Goal: Task Accomplishment & Management: Use online tool/utility

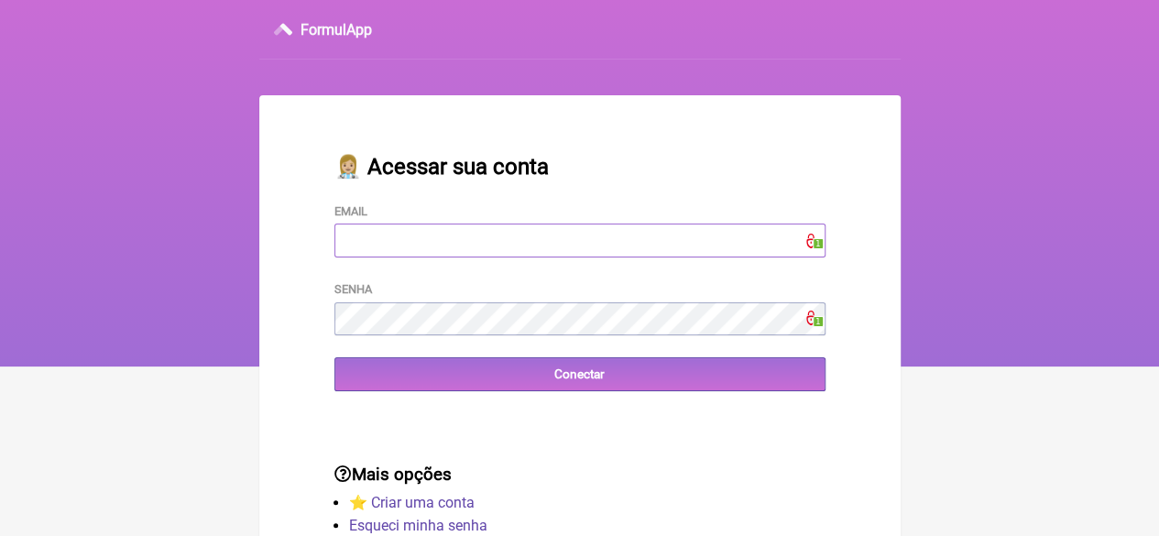
type input "[EMAIL_ADDRESS][DOMAIN_NAME]"
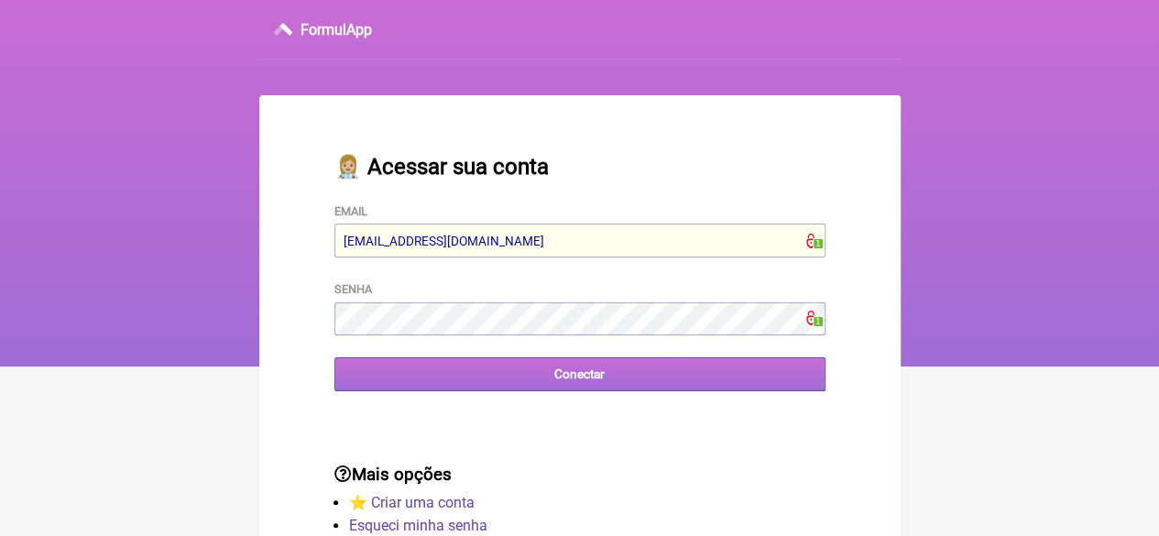
click at [458, 378] on input "Conectar" at bounding box center [579, 374] width 491 height 34
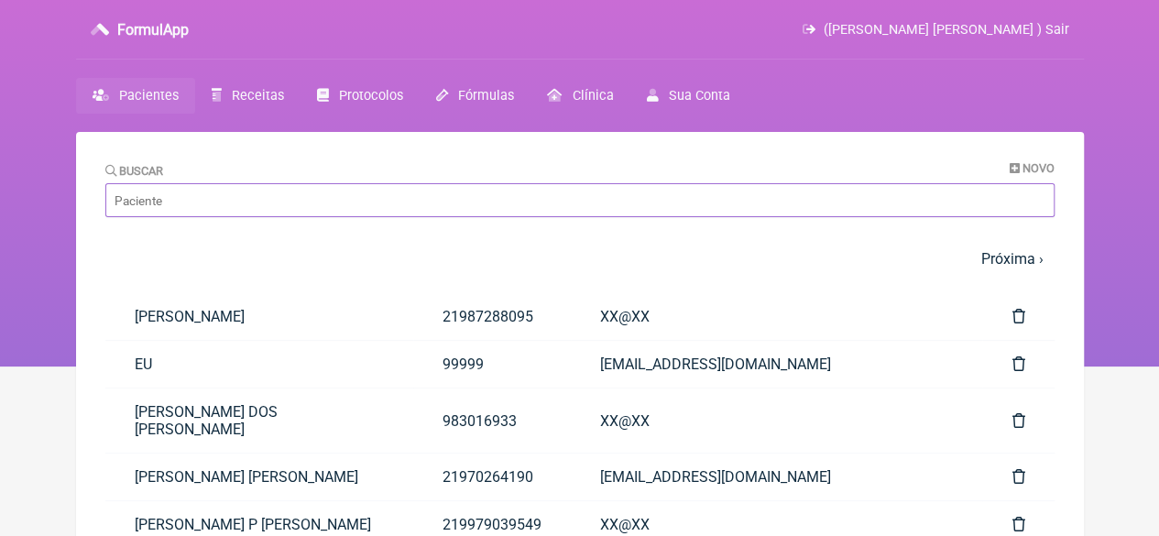
click at [251, 204] on input "Buscar" at bounding box center [579, 200] width 949 height 34
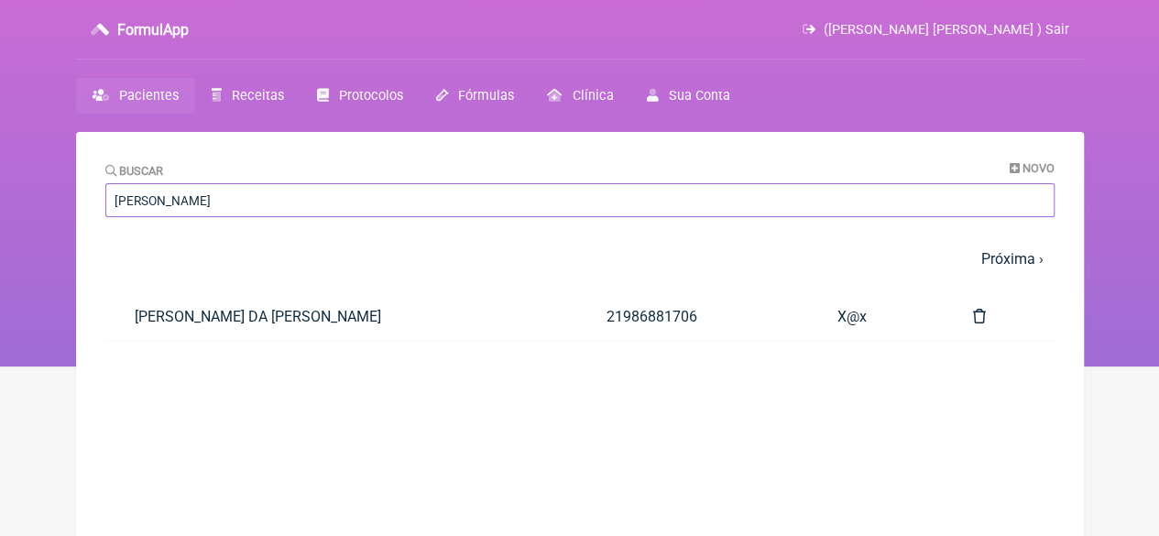
type input "[PERSON_NAME]"
click at [375, 313] on link "[PERSON_NAME]" at bounding box center [341, 316] width 472 height 47
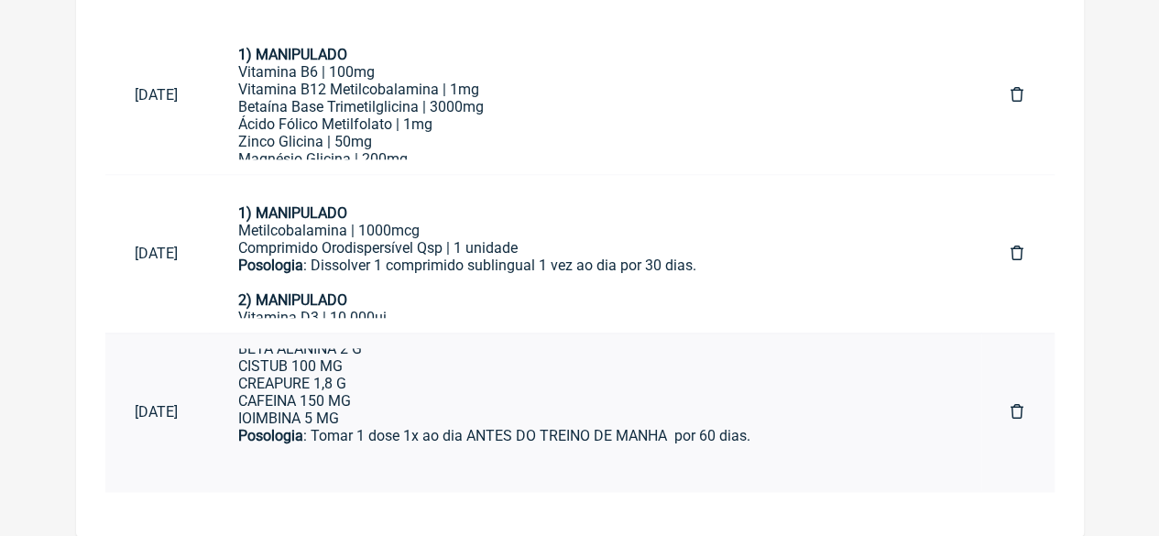
scroll to position [305, 0]
click at [357, 419] on div "BETA ALANINA 2 G CISTUB 100 MG CREAPURE 1,8 G CAFEINA 150 MG IOIMBINA 5 MG" at bounding box center [594, 383] width 713 height 87
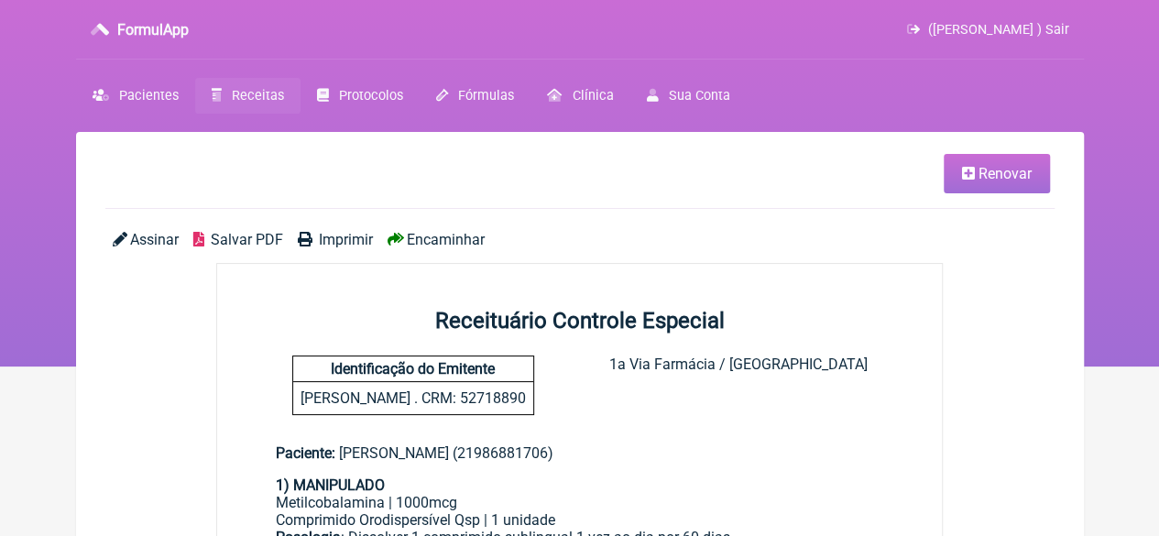
click at [996, 175] on span "Renovar" at bounding box center [1004, 173] width 53 height 17
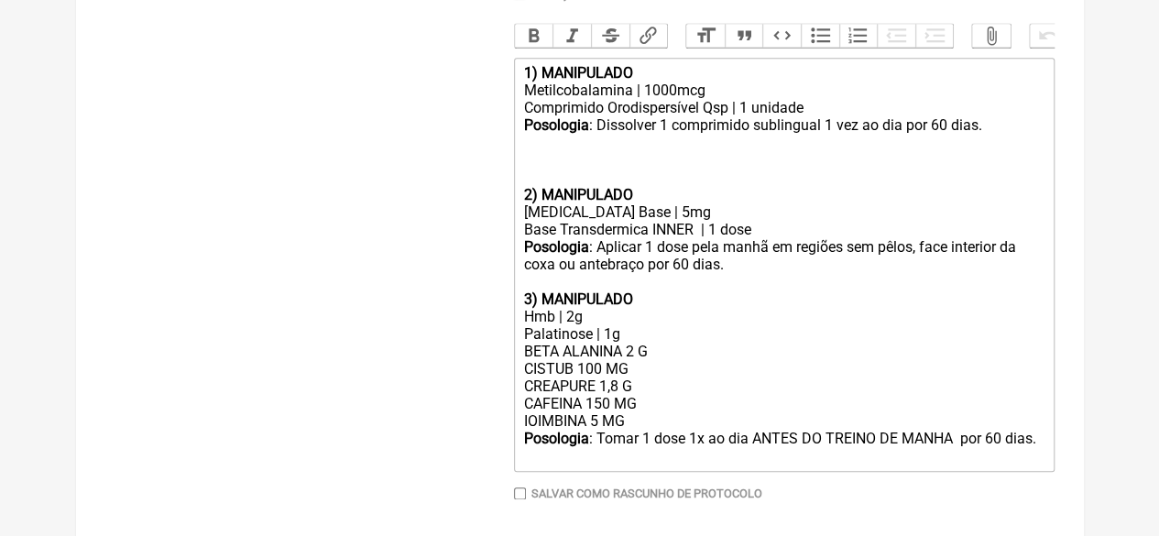
scroll to position [822, 0]
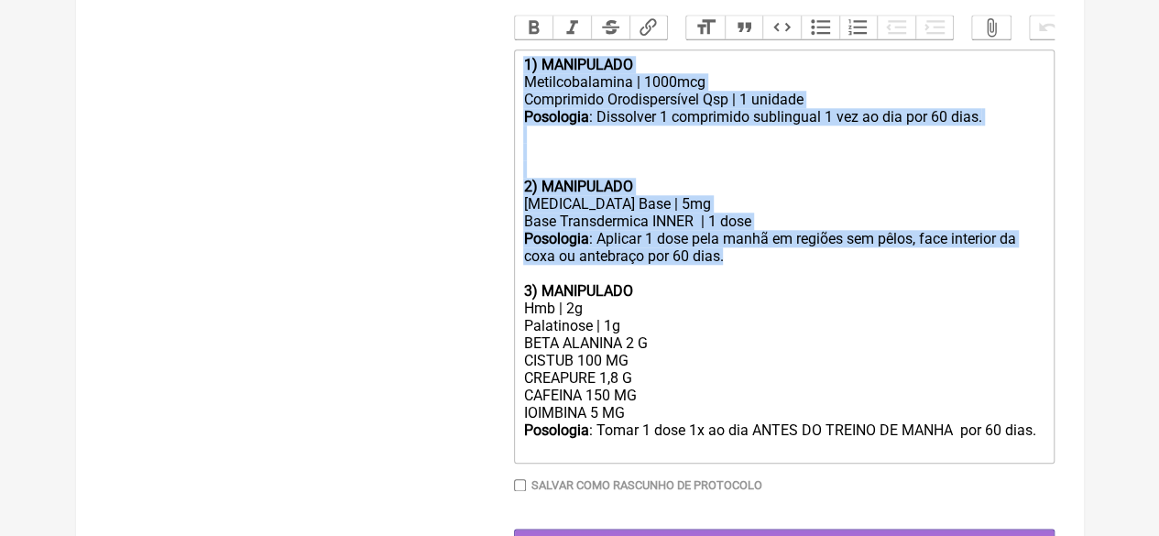
drag, startPoint x: 734, startPoint y: 280, endPoint x: 511, endPoint y: 79, distance: 300.9
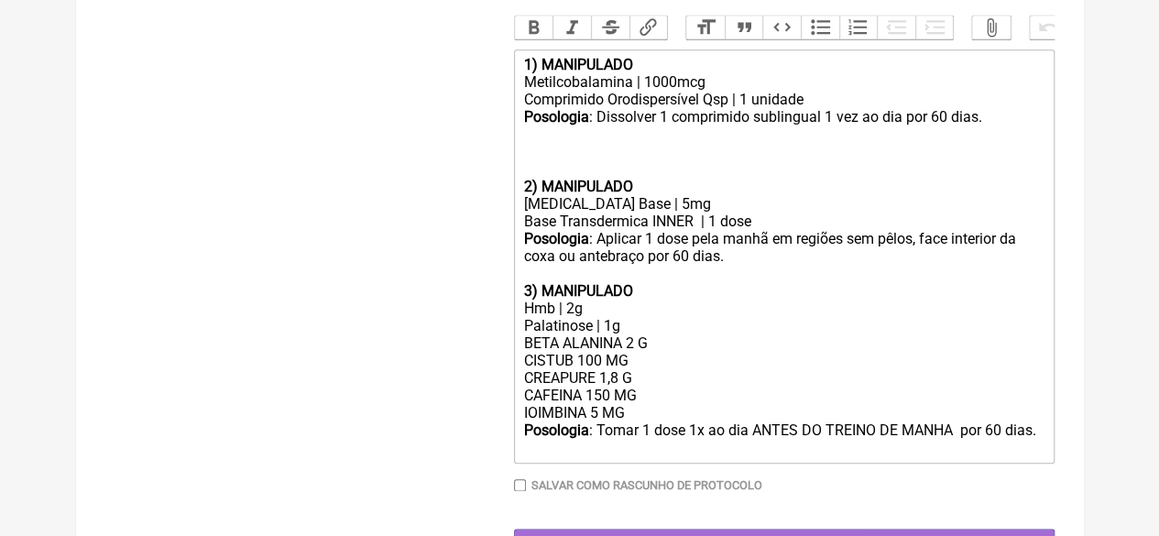
type trix-editor "<div><br><br></div><div><strong>3) MANIPULADO</strong></div><div>Hmb | 2g</div>…"
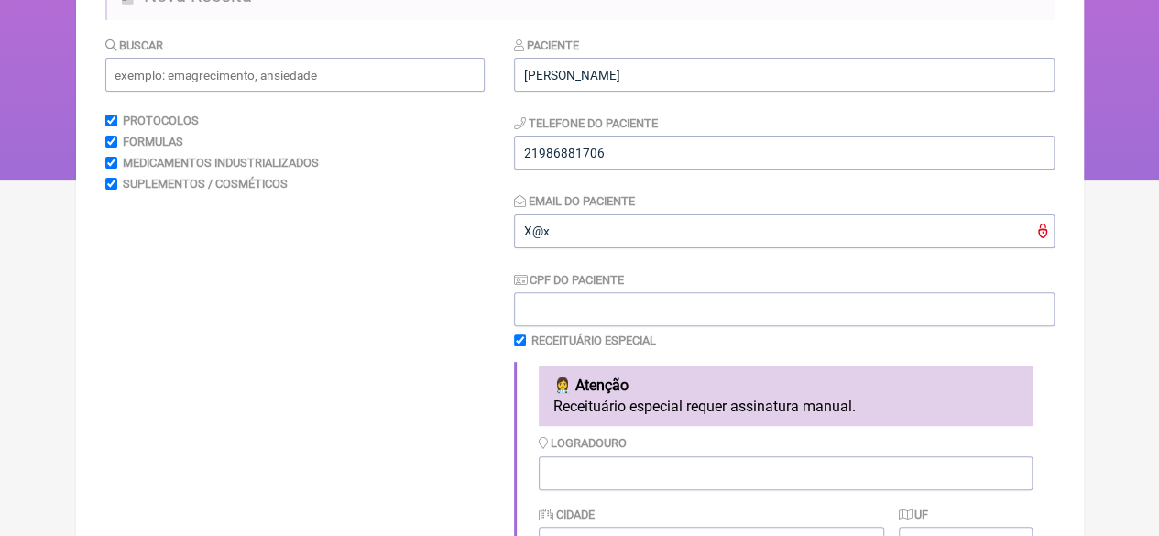
scroll to position [158, 0]
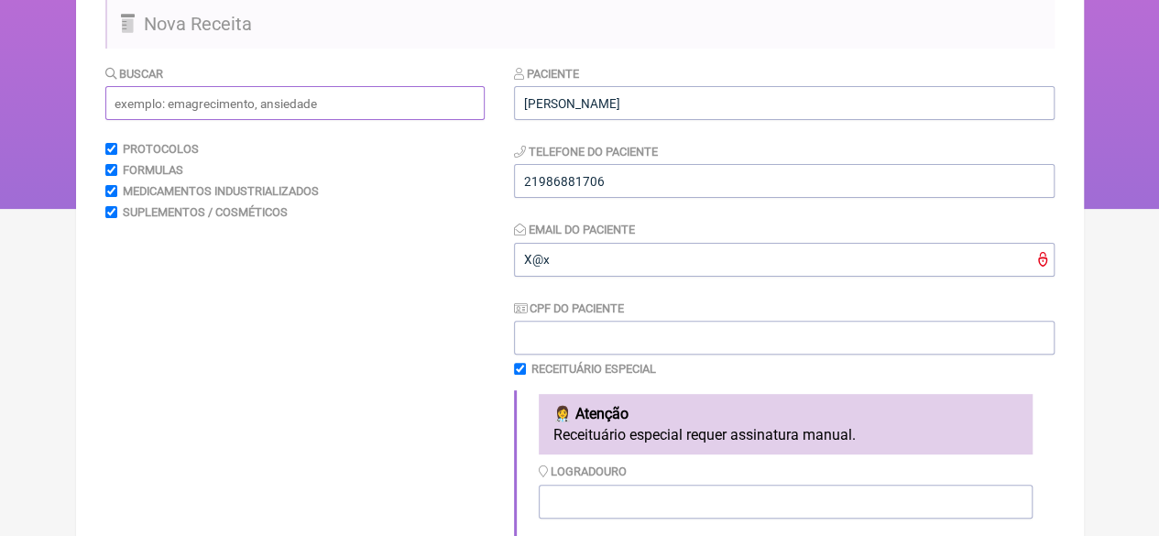
click at [189, 102] on input "text" at bounding box center [294, 103] width 379 height 34
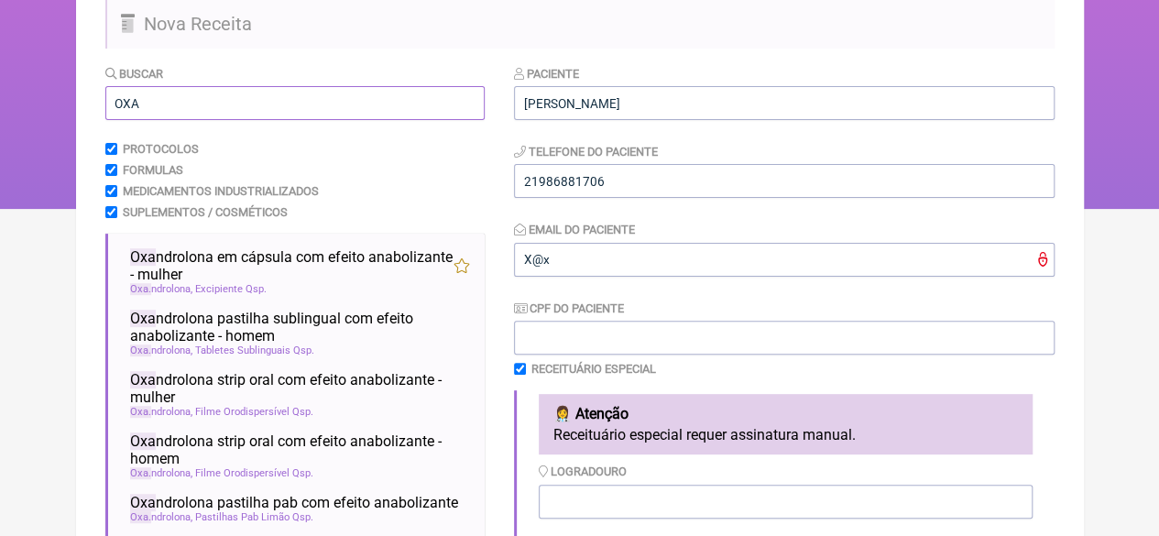
type input "OXA"
click at [280, 266] on span "Oxa ndrolona em cápsula com efeito anabolizante - mulher" at bounding box center [291, 265] width 323 height 35
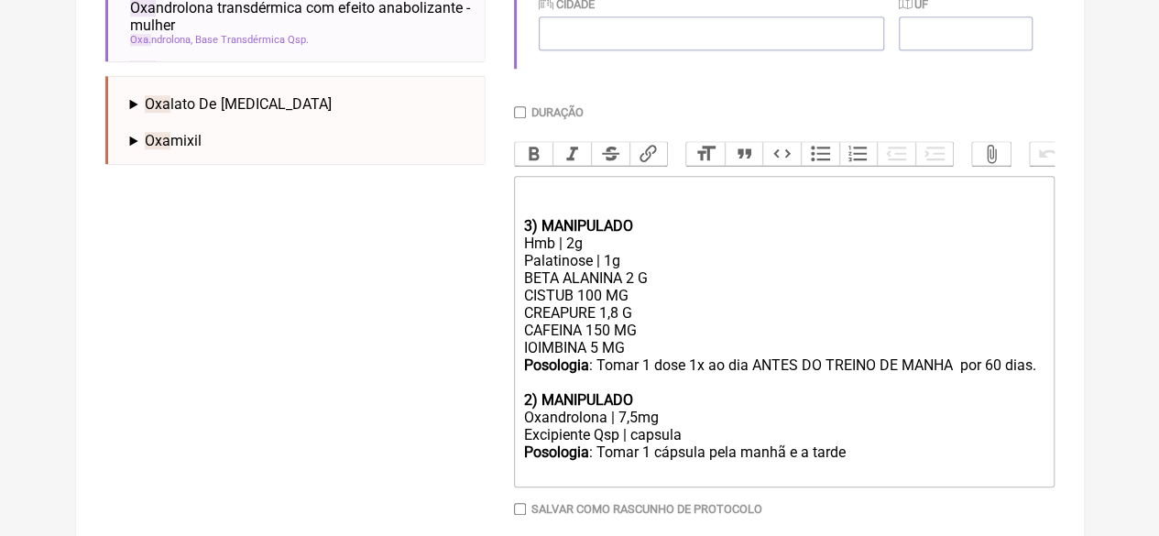
scroll to position [700, 0]
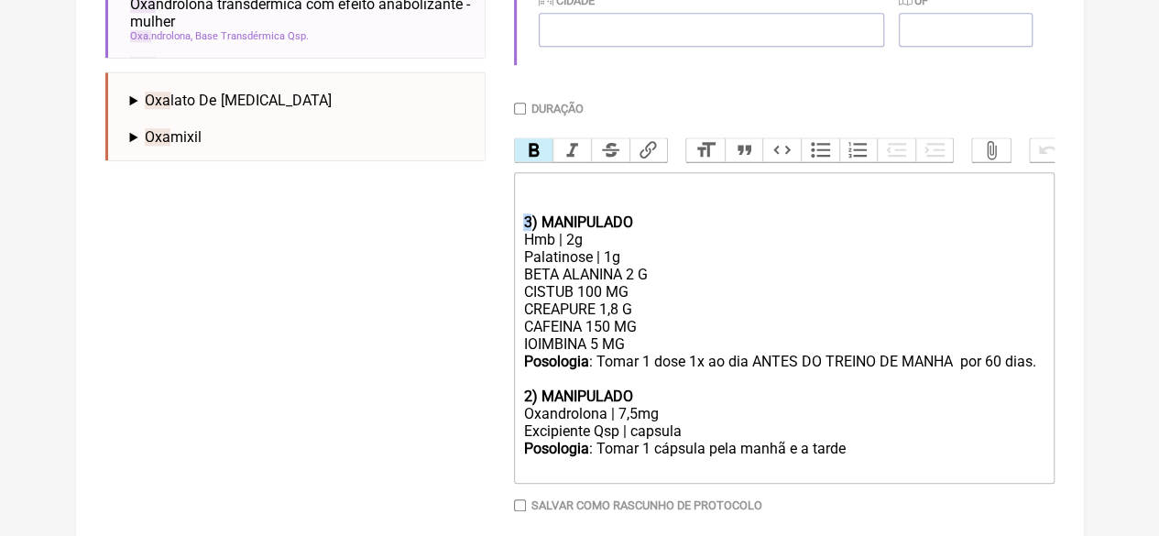
drag, startPoint x: 528, startPoint y: 236, endPoint x: 515, endPoint y: 236, distance: 12.8
click at [515, 236] on trix-editor "3) MANIPULADO Hmb | 2g Palatinose | 1g BETA ALANINA 2 G CISTUB 100 MG CREAPURE …" at bounding box center [784, 327] width 540 height 311
click at [572, 248] on div "Hmb | 2g" at bounding box center [783, 239] width 520 height 17
drag, startPoint x: 630, startPoint y: 276, endPoint x: 492, endPoint y: 274, distance: 138.3
click at [492, 274] on form "Buscar OXA Protocolos Formulas Medicamentos Industrializados Suplementos / Cosm…" at bounding box center [579, 52] width 949 height 1061
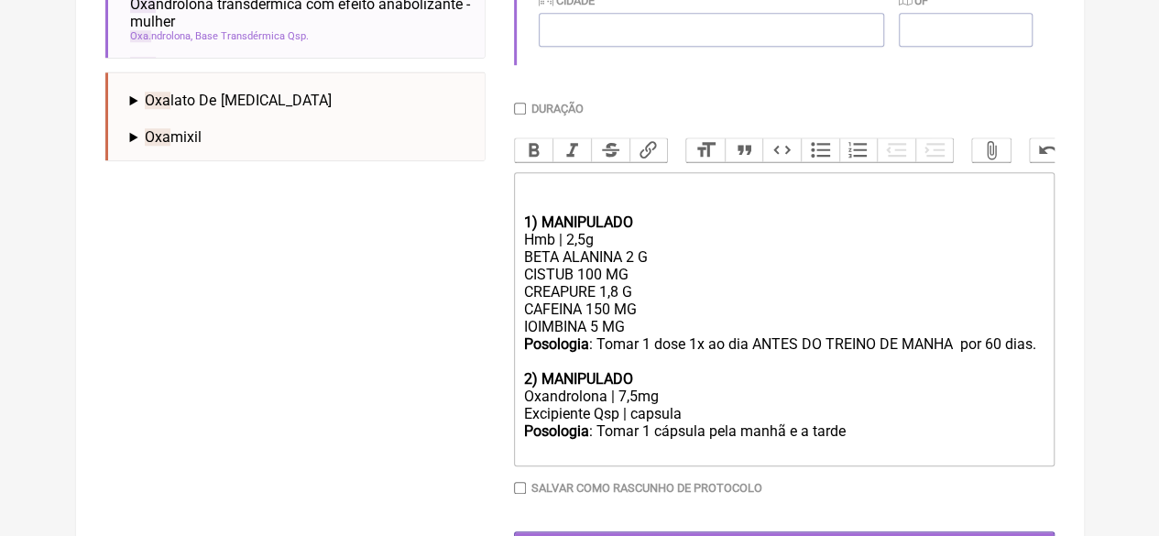
drag, startPoint x: 629, startPoint y: 348, endPoint x: 515, endPoint y: 347, distance: 114.5
click at [515, 347] on trix-editor "1) MANIPULADO Hmb | 2,5g BETA ALANINA 2 G CISTUB 100 MG CREAPURE 1,8 G CAFEINA …" at bounding box center [784, 319] width 540 height 294
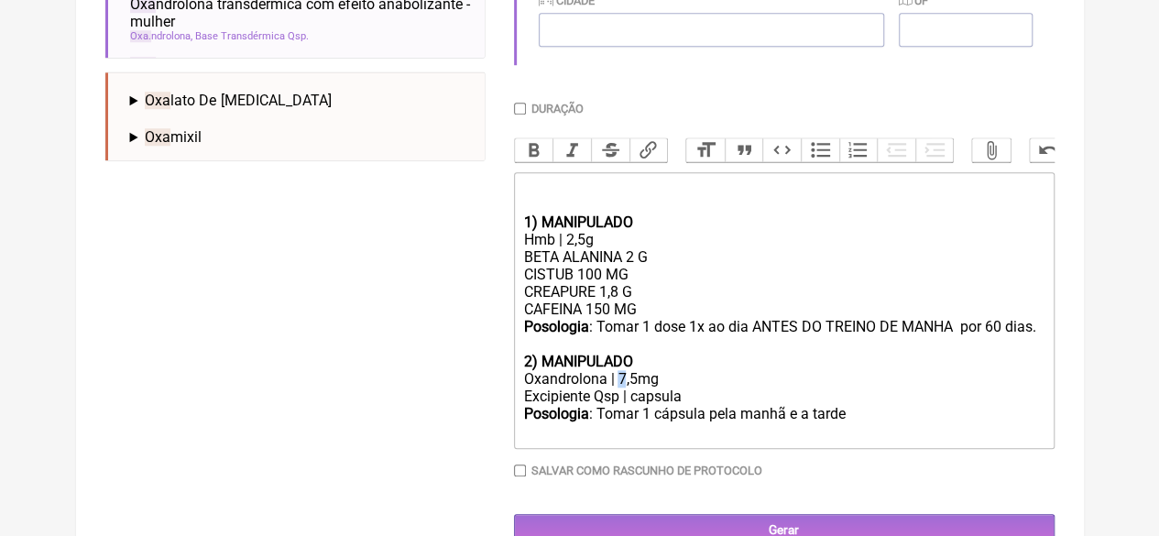
click at [617, 387] on div "Oxandrolona | 7,5mg" at bounding box center [783, 378] width 520 height 17
click at [615, 387] on div "Oxandrolona | ,5mg" at bounding box center [783, 378] width 520 height 17
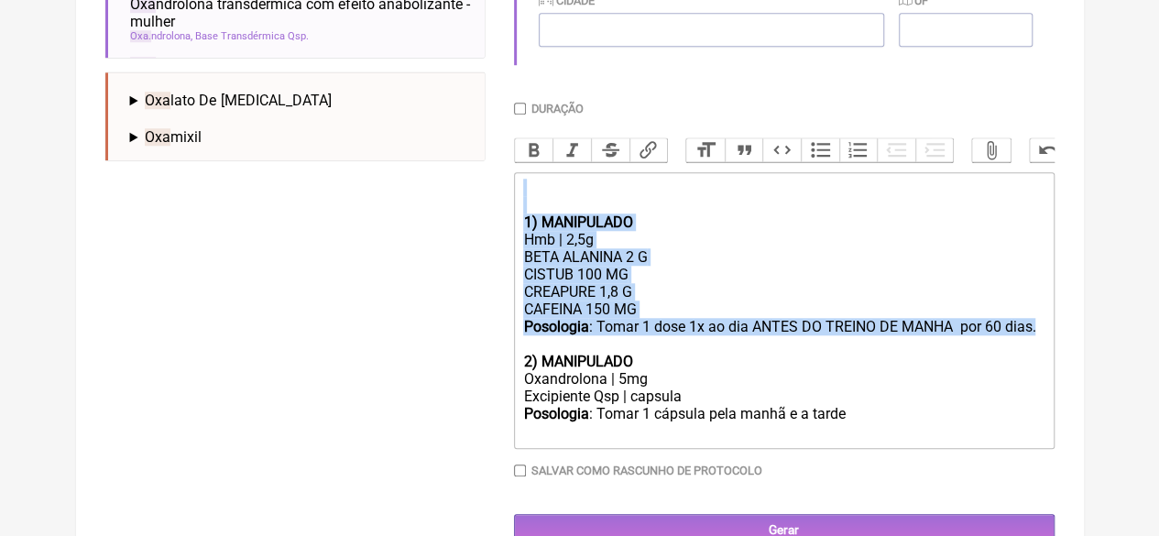
drag, startPoint x: 1040, startPoint y: 343, endPoint x: 493, endPoint y: 205, distance: 564.9
click at [493, 205] on form "Buscar OXA Protocolos Formulas Medicamentos Industrializados Suplementos / Cosm…" at bounding box center [579, 35] width 949 height 1026
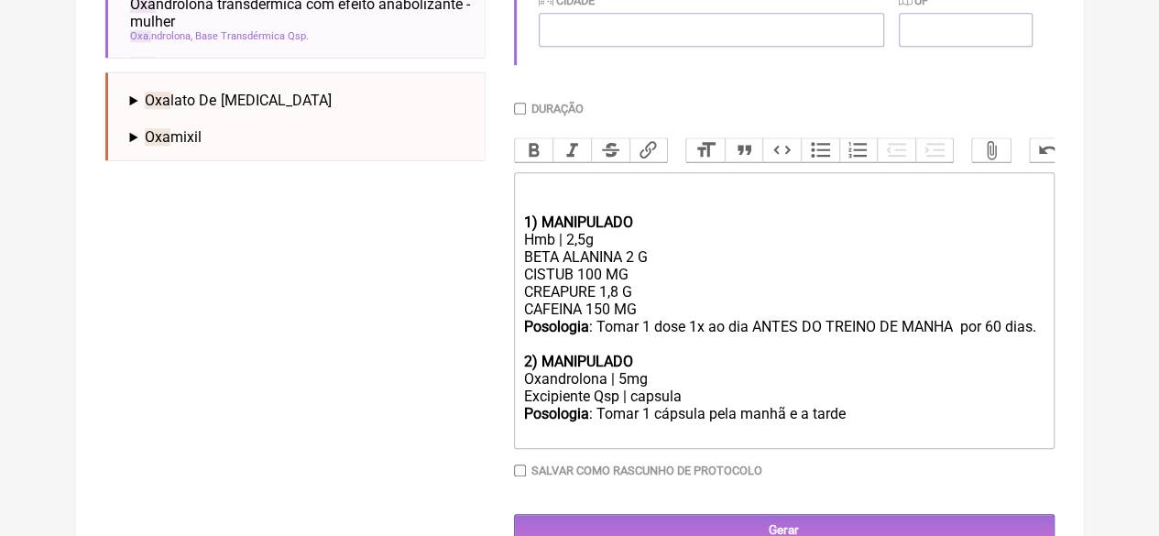
type trix-editor "<div><br><br></div><div><strong>2) MANIPULADO</strong></div><div>Oxandrolona | …"
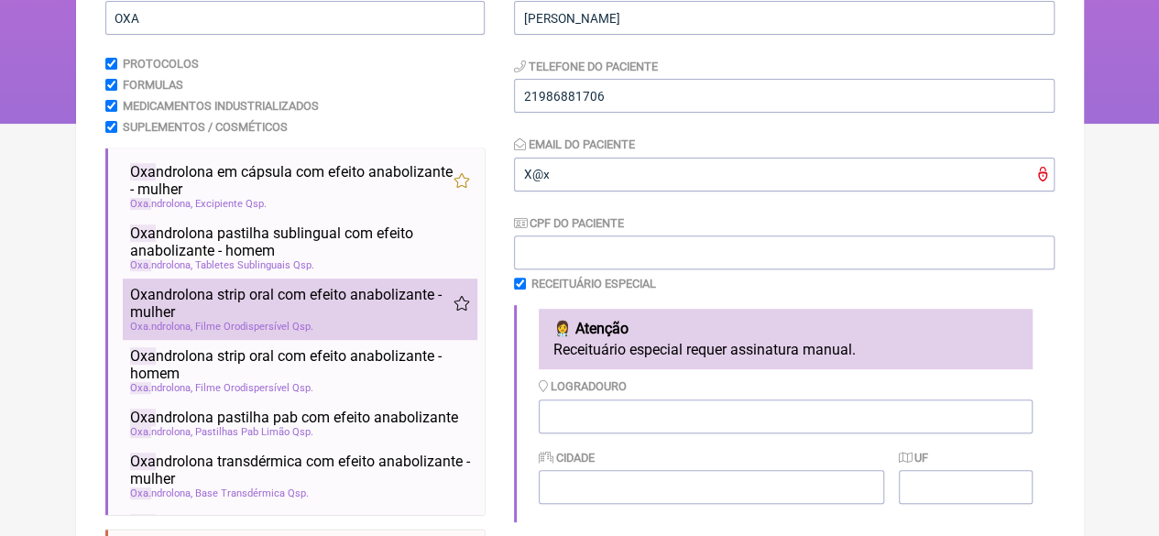
scroll to position [242, 0]
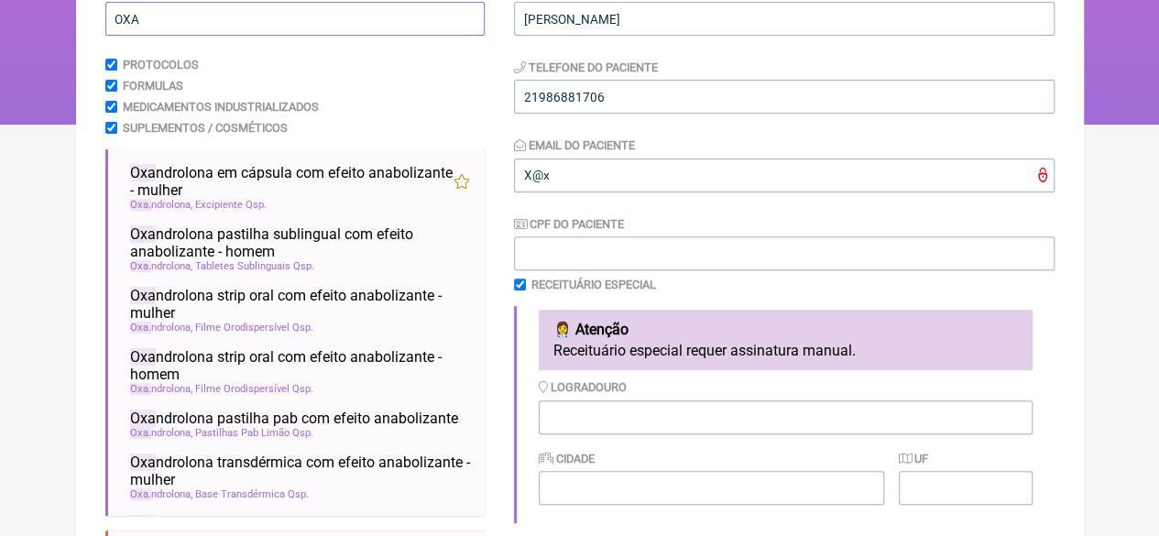
drag, startPoint x: 159, startPoint y: 23, endPoint x: 5, endPoint y: 27, distance: 153.9
click at [79, 21] on main "Nova Receita Buscar OXA Protocolos Formulas Medicamentos Industrializados Suple…" at bounding box center [579, 434] width 1007 height 1088
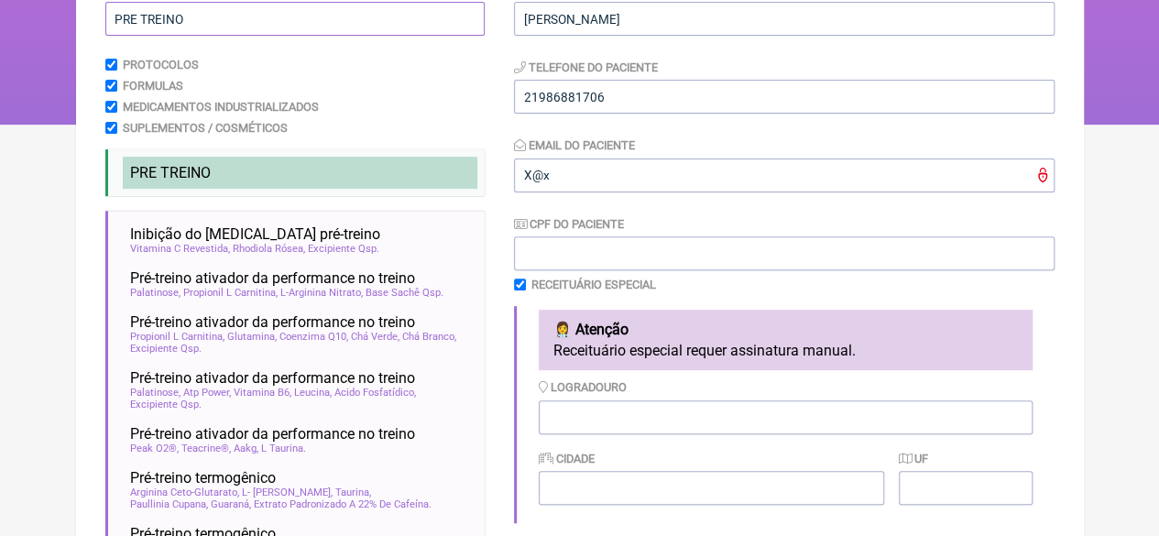
type input "PRE TREINO"
click at [178, 173] on span "PRE TREINO" at bounding box center [170, 172] width 81 height 17
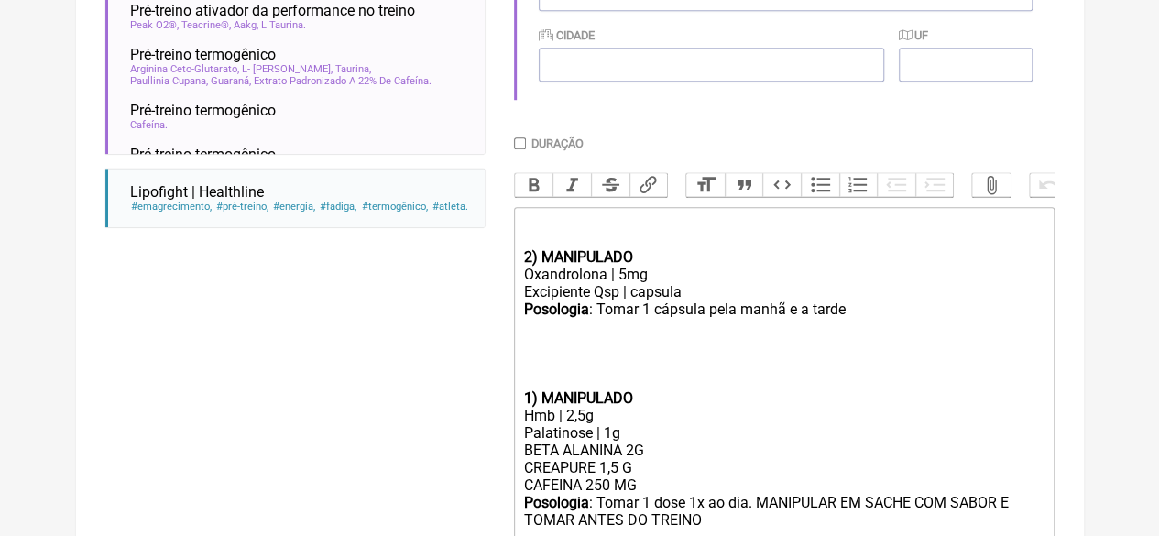
scroll to position [758, 0]
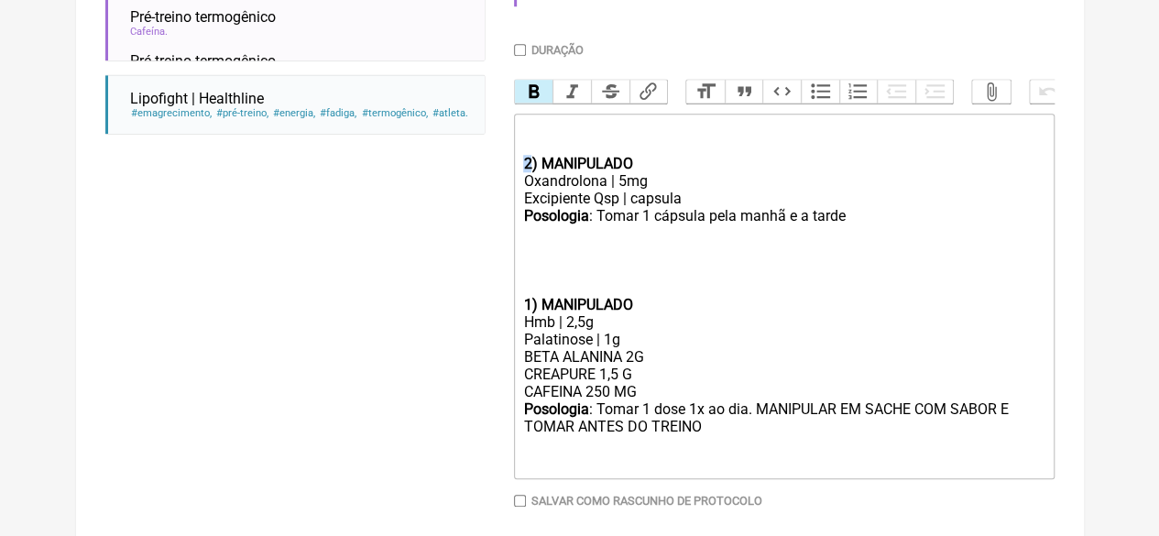
drag, startPoint x: 528, startPoint y: 180, endPoint x: 511, endPoint y: 180, distance: 16.5
click at [511, 180] on form "Buscar PRE TREINO Protocolos Formulas Medicamentos Industrializados Suplementos…" at bounding box center [579, 20] width 949 height 1115
drag, startPoint x: 612, startPoint y: 417, endPoint x: 587, endPoint y: 414, distance: 24.9
click at [587, 400] on div "BETA ALANINA 2G CREAPURE 1,5 G CAFEINA 250 MG" at bounding box center [783, 374] width 520 height 52
click at [523, 313] on strong "1) MANIPULADO" at bounding box center [577, 304] width 109 height 17
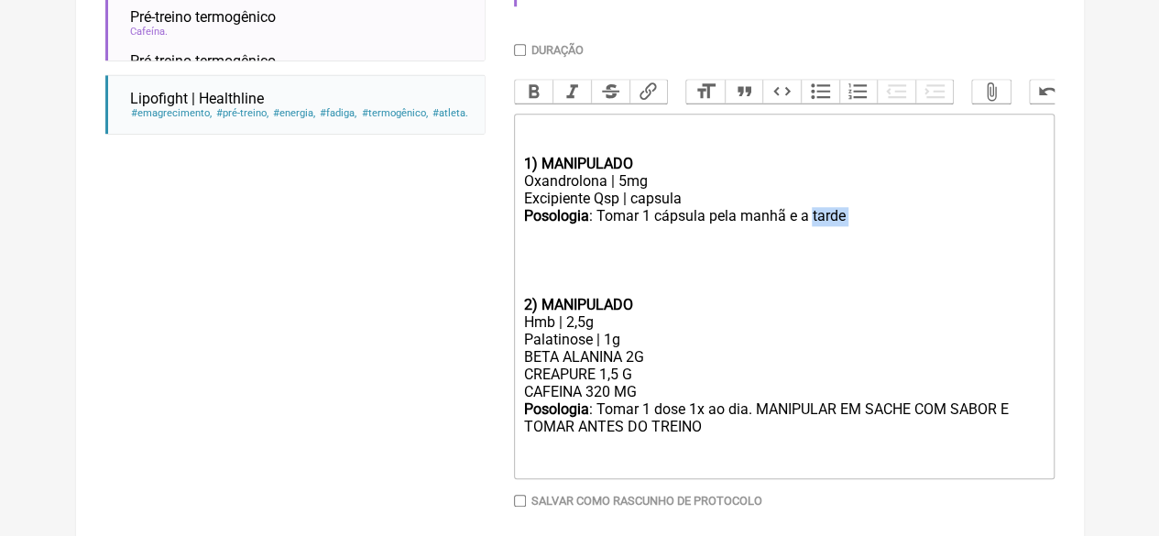
drag, startPoint x: 845, startPoint y: 234, endPoint x: 811, endPoint y: 234, distance: 33.9
click at [811, 234] on div "Posologia : Tomar 1 cápsula pela manhã e a tarde ㅤ" at bounding box center [783, 225] width 520 height 37
type trix-editor "<div><br><br></div><div><strong>1) MANIPULADO</strong></div><div>Oxandrolona | …"
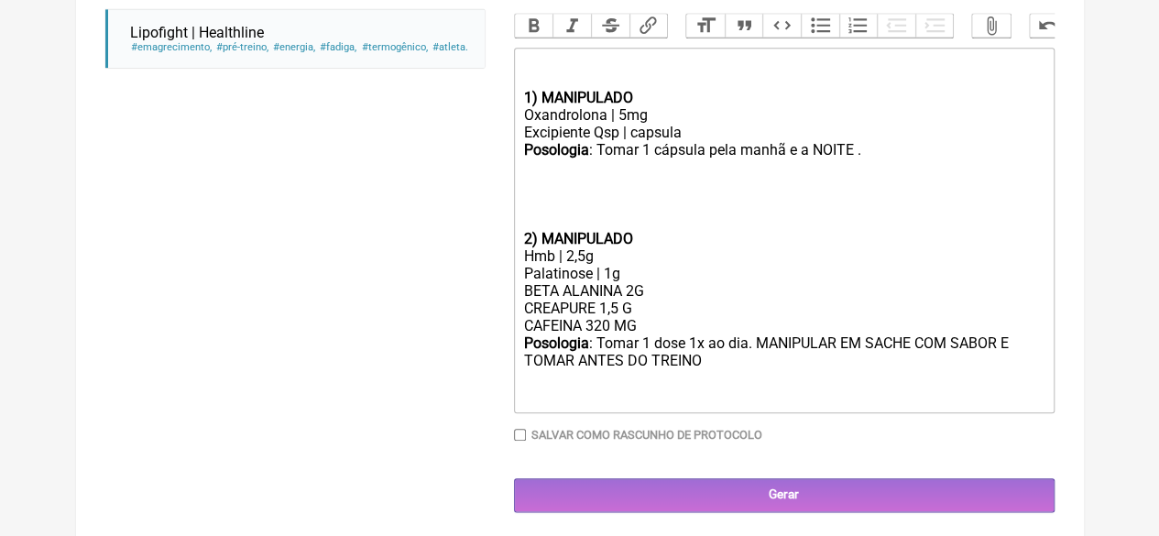
scroll to position [853, 0]
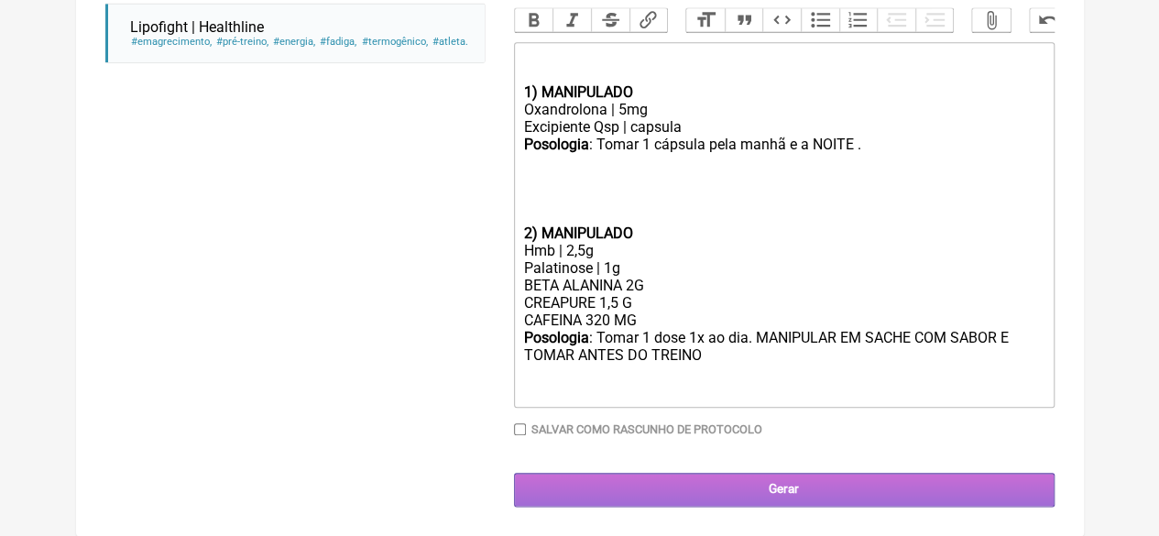
click at [769, 481] on input "Gerar" at bounding box center [784, 490] width 540 height 34
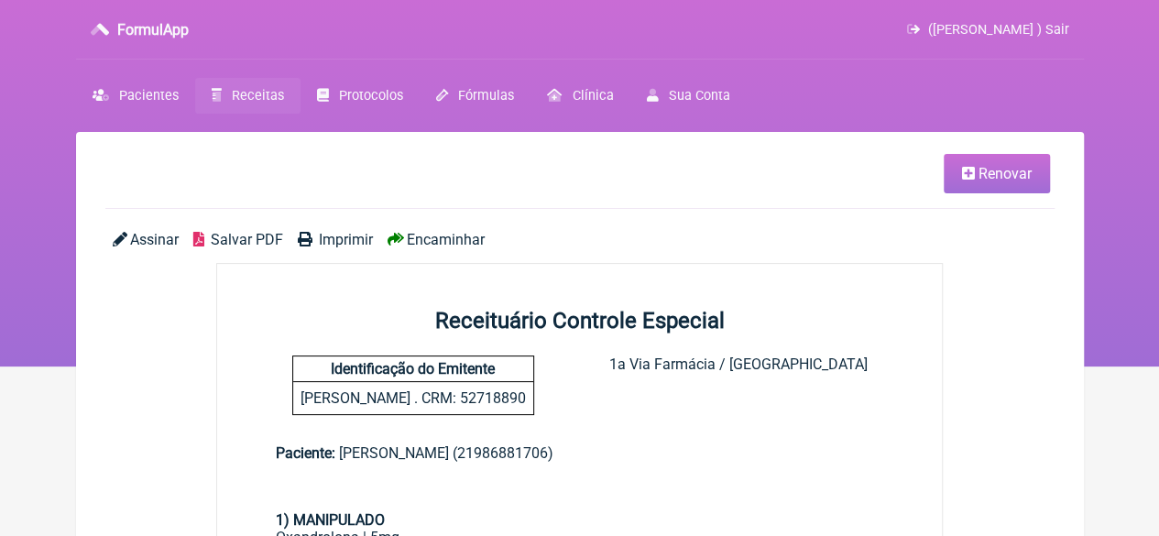
click at [996, 166] on span "Renovar" at bounding box center [1004, 173] width 53 height 17
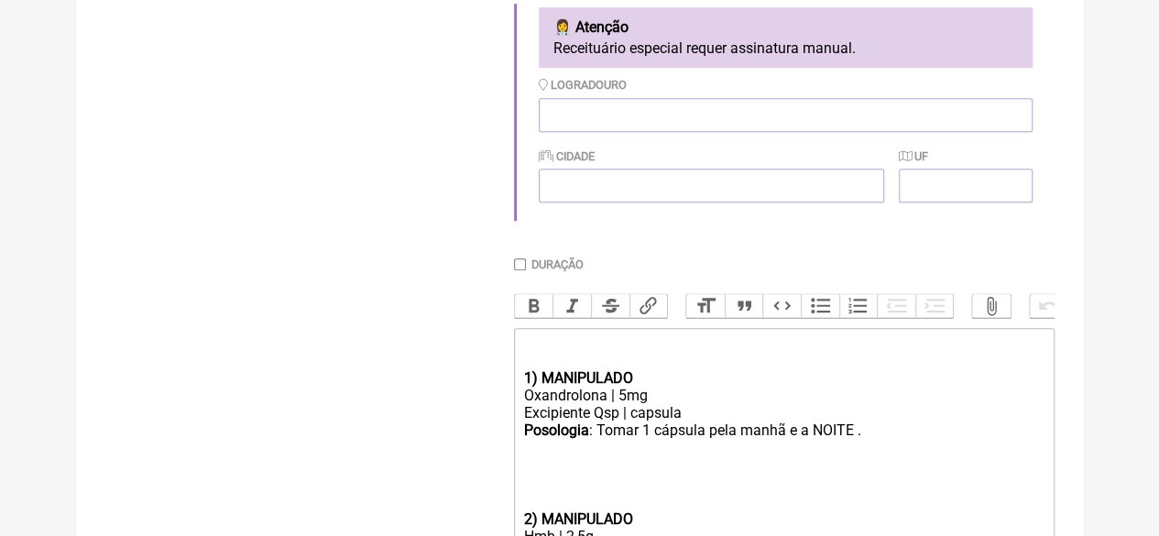
scroll to position [549, 0]
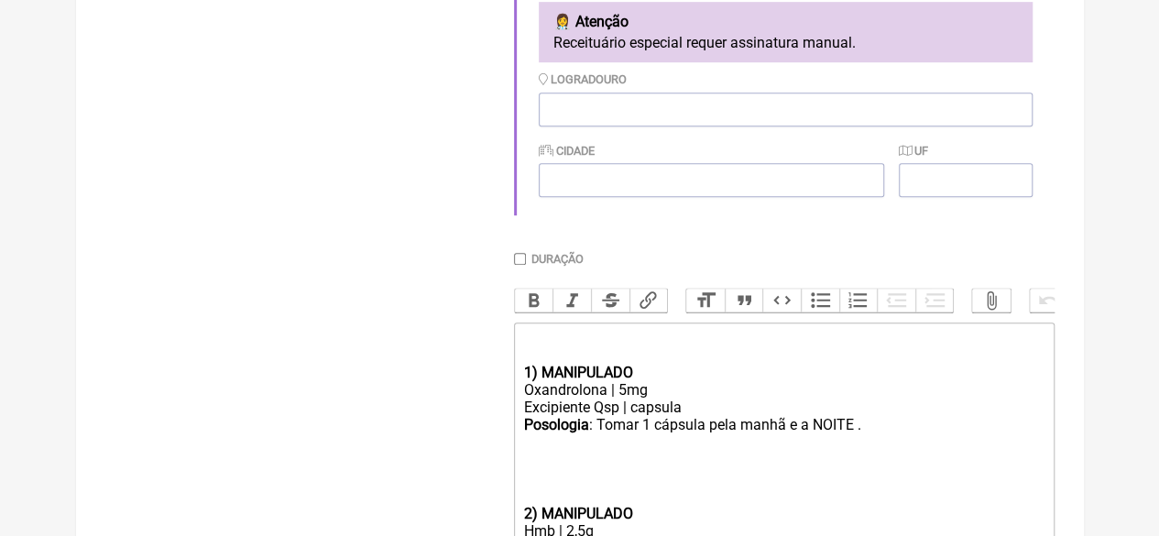
click at [517, 261] on input "Duração" at bounding box center [520, 259] width 12 height 12
checkbox input "true"
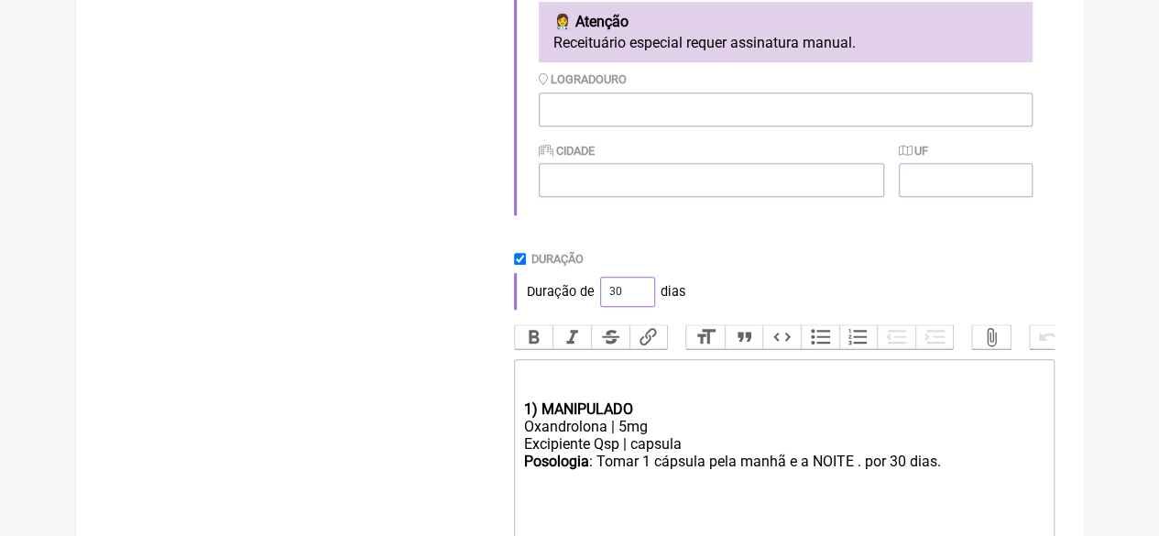
drag, startPoint x: 618, startPoint y: 294, endPoint x: 593, endPoint y: 293, distance: 24.7
click at [593, 293] on div "Duração de 30 dias" at bounding box center [784, 291] width 540 height 37
type input "60"
click at [989, 270] on div "Duração Duração de 60 dias" at bounding box center [784, 281] width 540 height 58
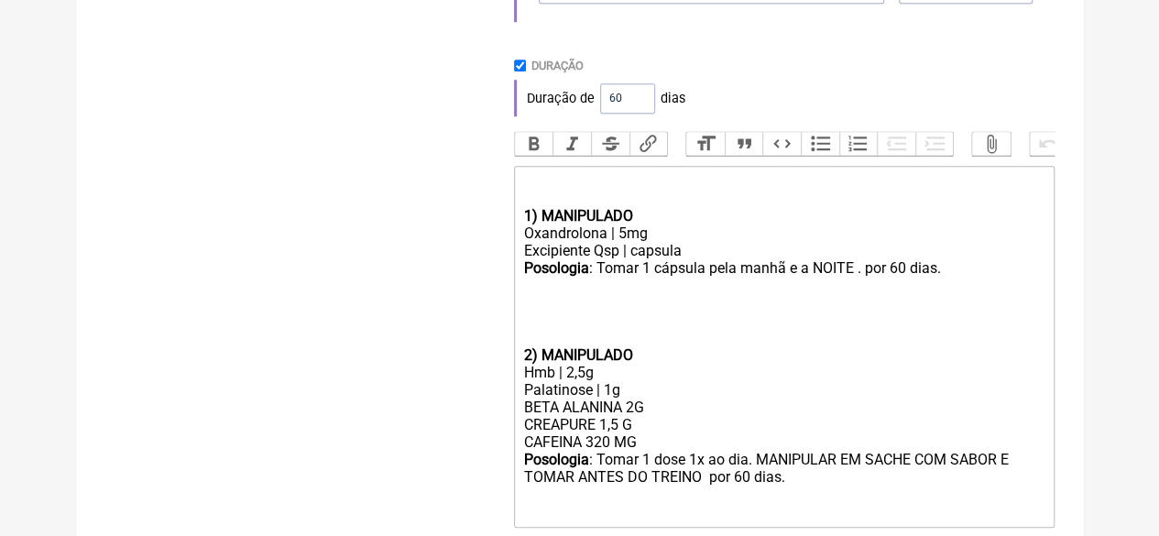
scroll to position [886, 0]
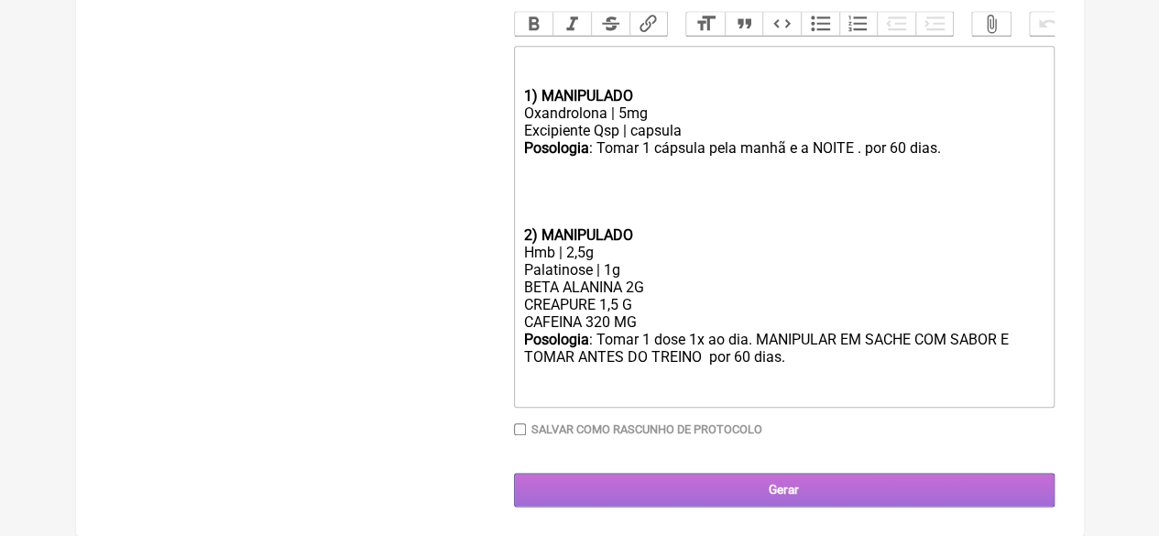
click at [800, 481] on input "Gerar" at bounding box center [784, 490] width 540 height 34
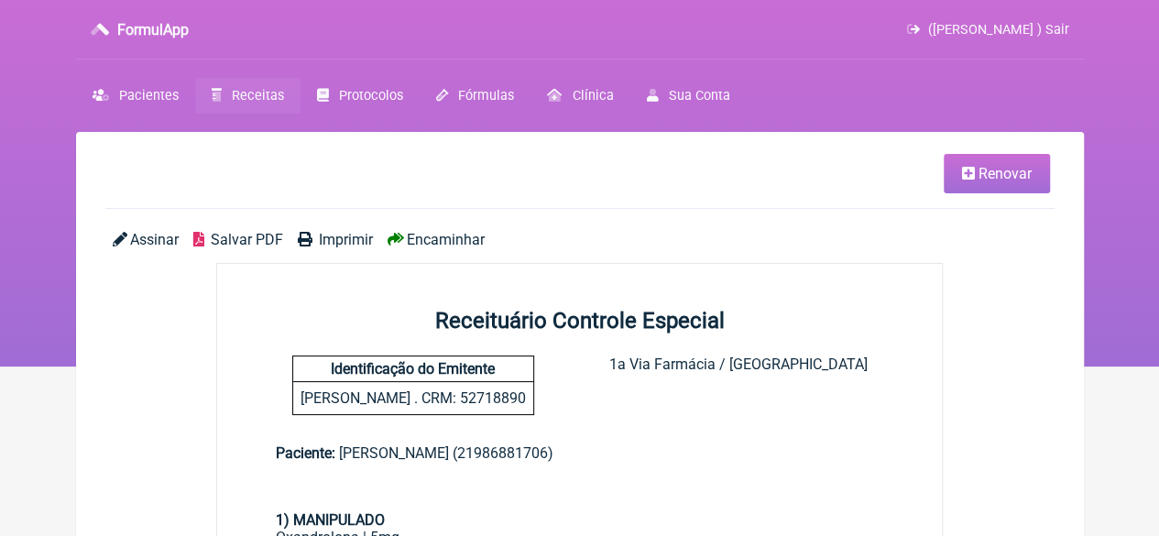
click at [324, 231] on span "Imprimir" at bounding box center [346, 239] width 54 height 17
